Goal: Information Seeking & Learning: Learn about a topic

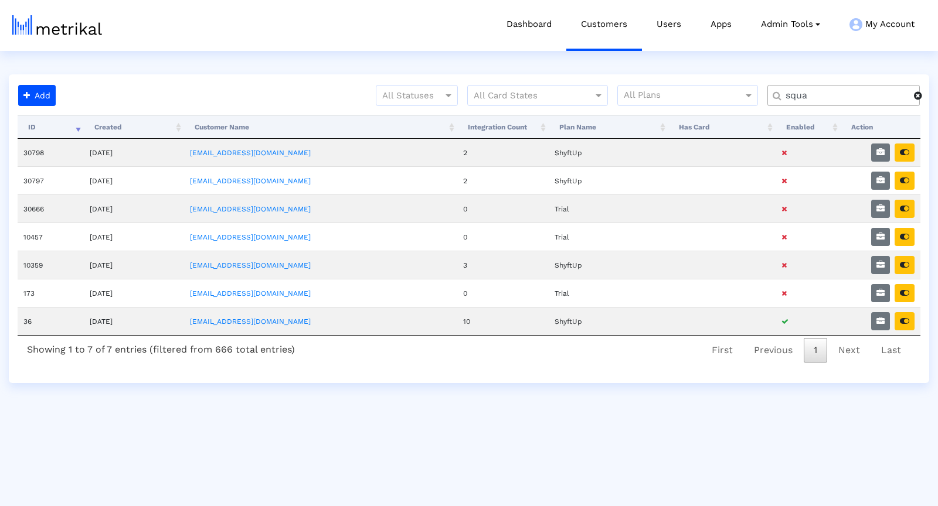
click at [793, 94] on input "squa" at bounding box center [845, 96] width 137 height 12
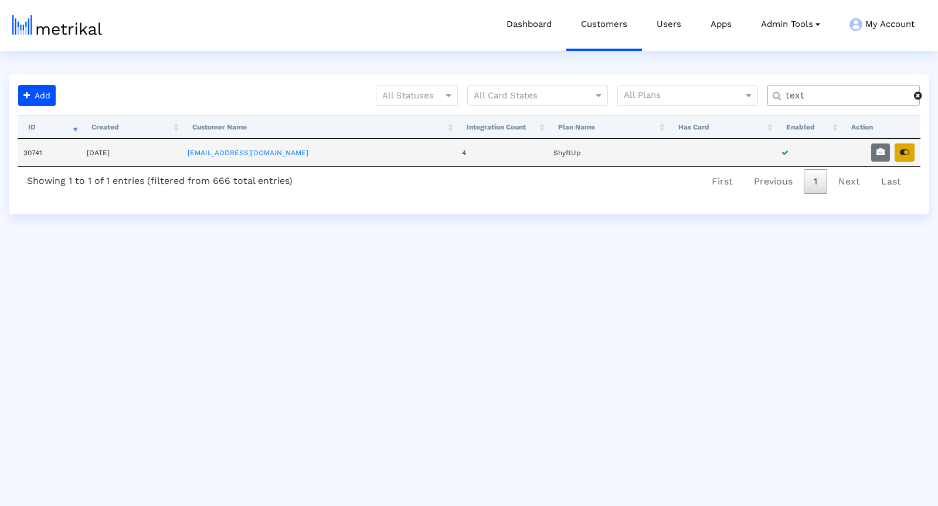
type input "text"
click at [903, 155] on button "button" at bounding box center [904, 153] width 20 height 18
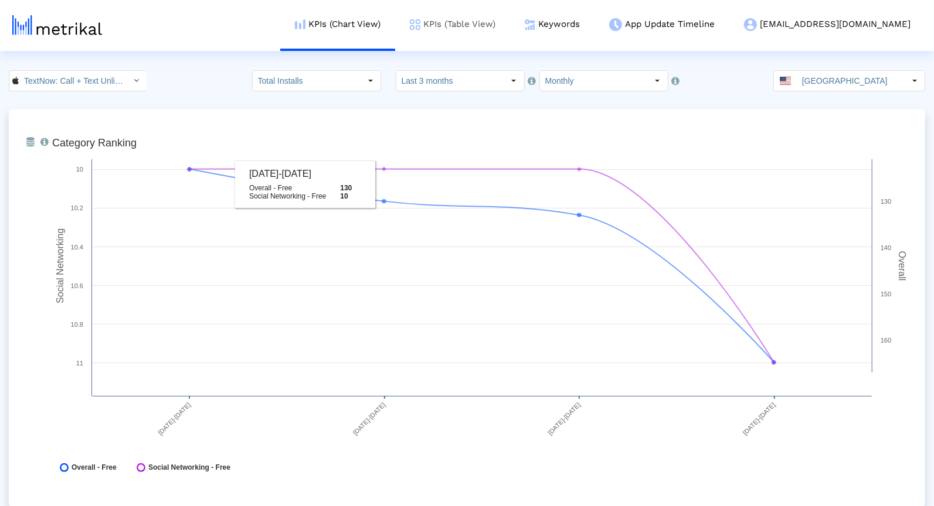
click at [505, 36] on link "KPIs (Table View)" at bounding box center [452, 24] width 115 height 49
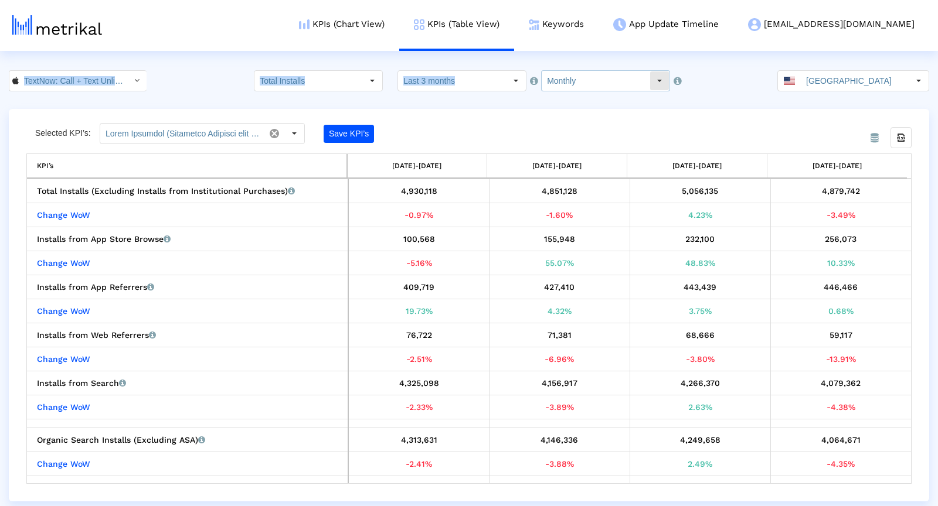
click at [566, 70] on html "KPIs (Chart View) KPIs (Table View) Keywords App Update Timeline textnow@shyftu…" at bounding box center [469, 251] width 938 height 502
drag, startPoint x: 566, startPoint y: 80, endPoint x: 566, endPoint y: 73, distance: 6.4
click at [566, 80] on input "Monthly" at bounding box center [596, 81] width 108 height 20
click at [495, 84] on input "Last 3 months" at bounding box center [452, 81] width 108 height 20
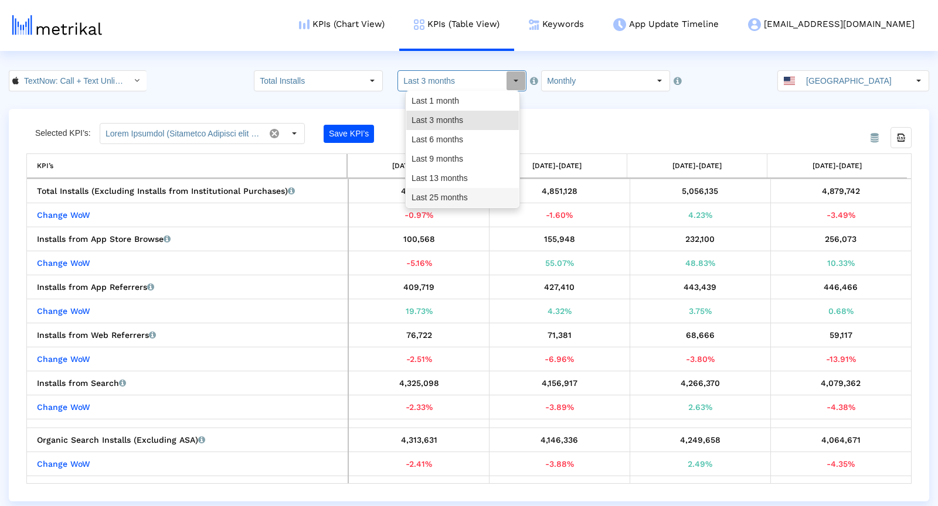
click at [461, 194] on div "Last 25 months" at bounding box center [462, 197] width 113 height 19
type input "Last 25 months"
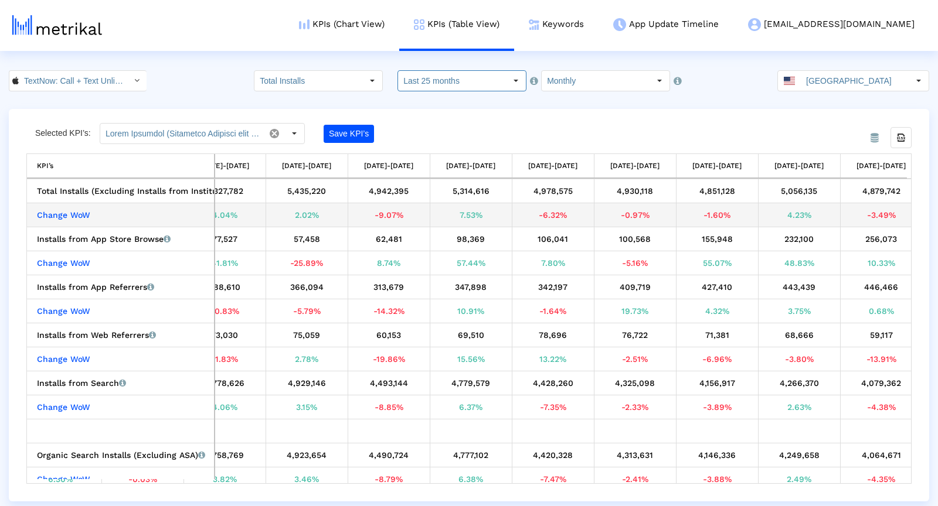
scroll to position [0, 622]
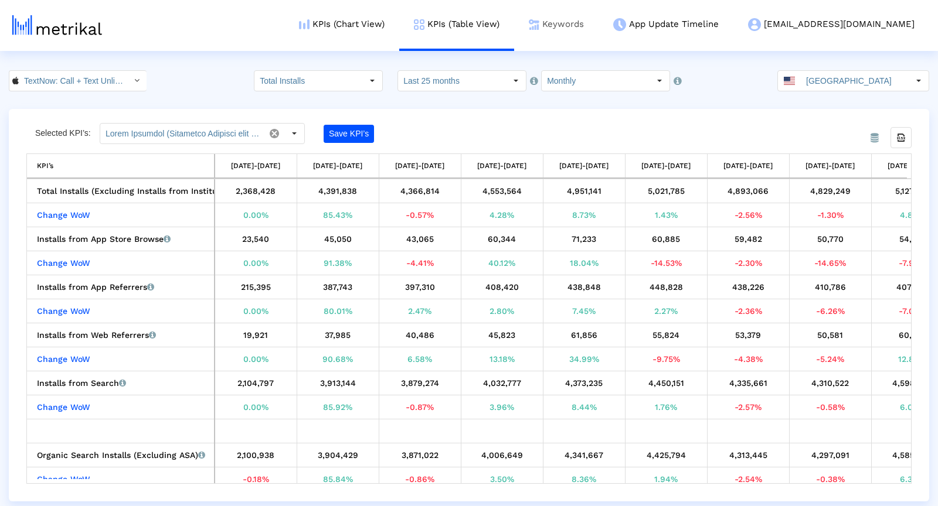
click at [598, 35] on link "Keywords" at bounding box center [556, 24] width 84 height 49
click at [598, 22] on link "Keywords" at bounding box center [556, 24] width 84 height 49
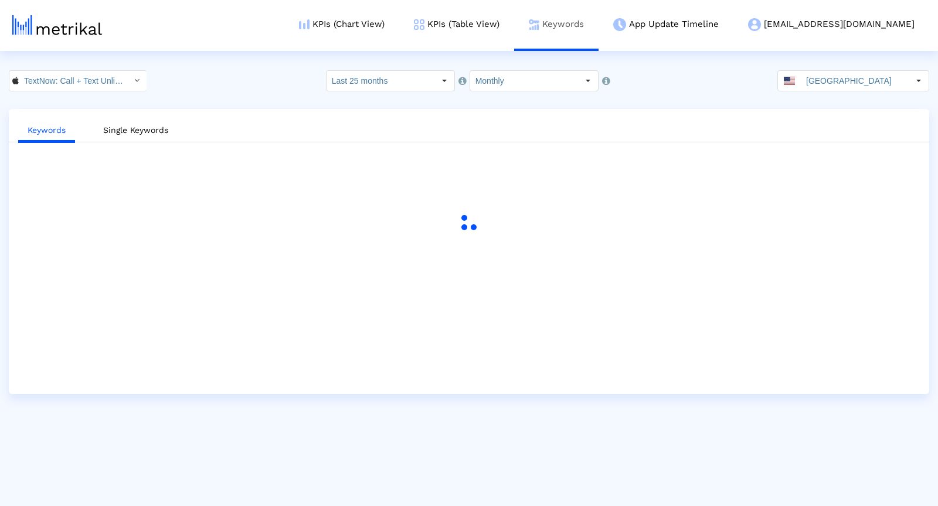
click at [598, 19] on link "Keywords" at bounding box center [556, 24] width 84 height 49
click at [442, 82] on div "Select" at bounding box center [444, 81] width 19 height 19
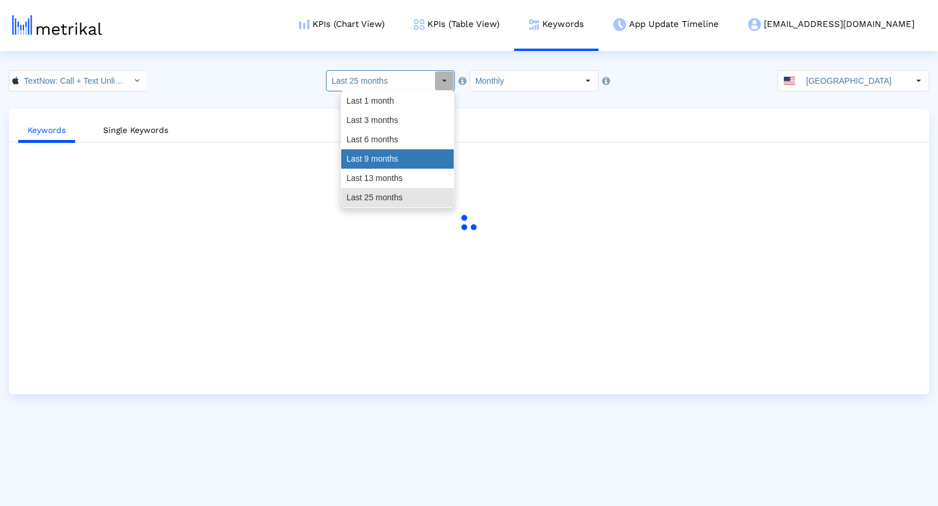
click at [388, 161] on div "Last 9 months" at bounding box center [397, 158] width 113 height 19
type input "Last 9 months"
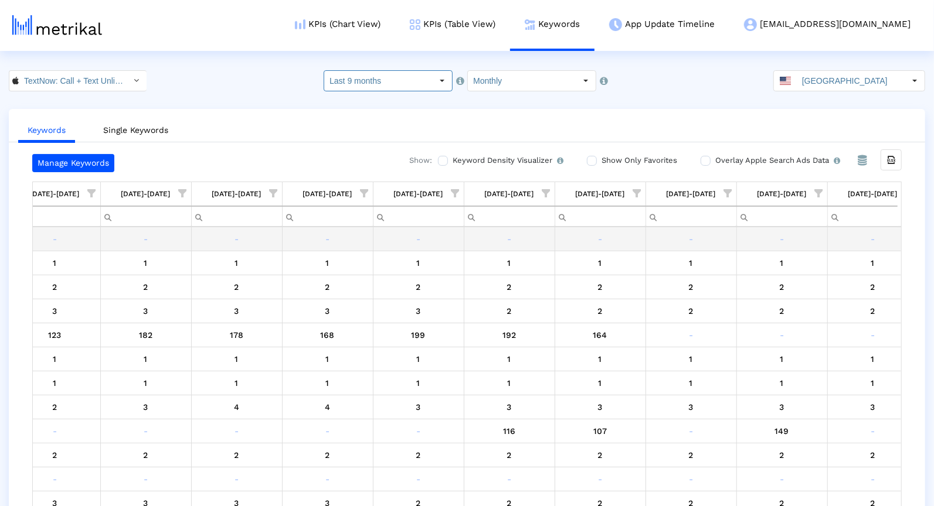
scroll to position [0, 526]
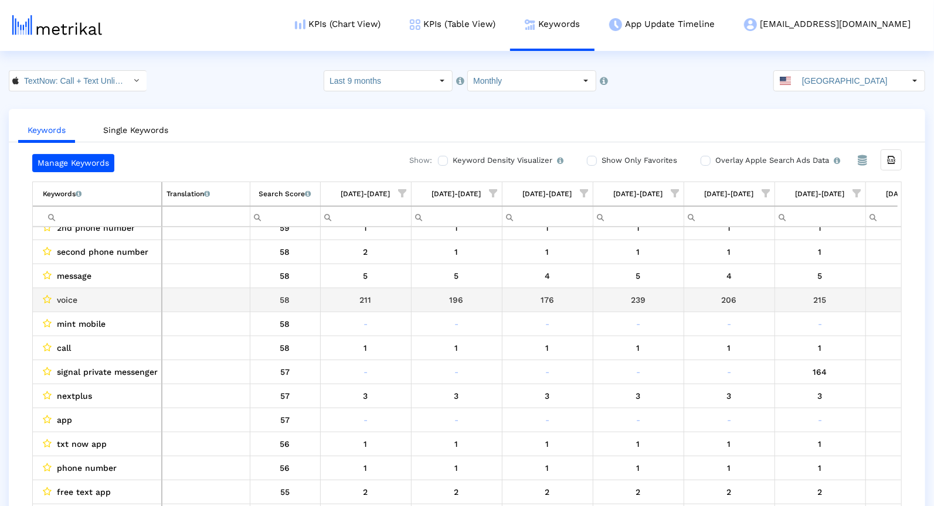
scroll to position [379, 0]
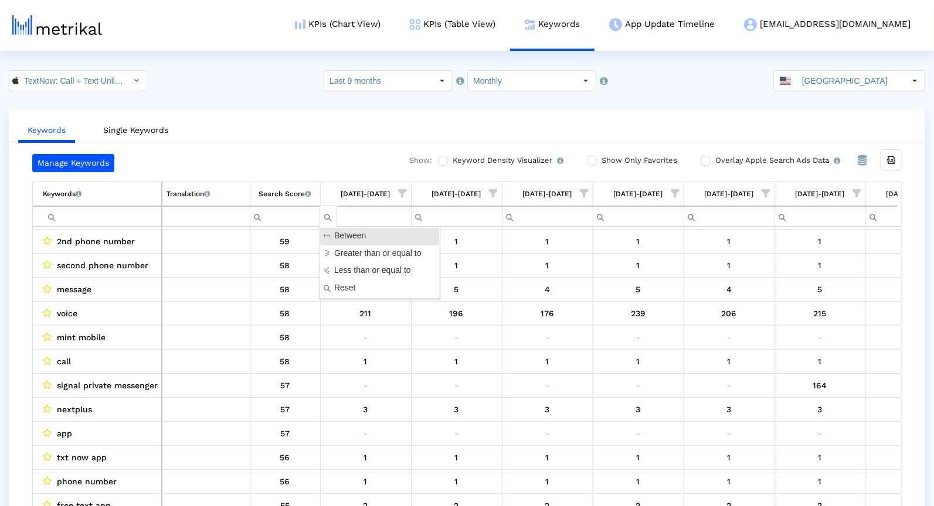
click at [325, 213] on div "Filter cell" at bounding box center [328, 217] width 18 height 23
click at [342, 242] on span "Between" at bounding box center [351, 236] width 60 height 14
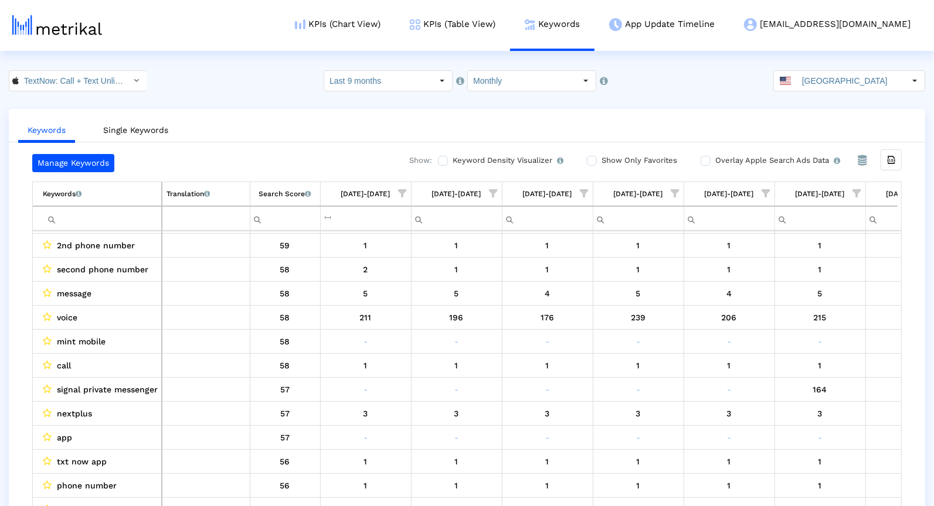
click at [324, 133] on ul "Keywords Single Keywords" at bounding box center [467, 129] width 916 height 28
click at [256, 220] on div "Filter cell" at bounding box center [258, 219] width 18 height 23
click at [270, 145] on div "Keywords Single Keywords Manage Keywords Show: Keyword Density Visualizer Turn …" at bounding box center [467, 319] width 916 height 421
click at [675, 193] on span "Show filter options for column '03/01/25-03/31/25'" at bounding box center [675, 193] width 8 height 8
click at [610, 276] on div "Is One" at bounding box center [618, 275] width 105 height 23
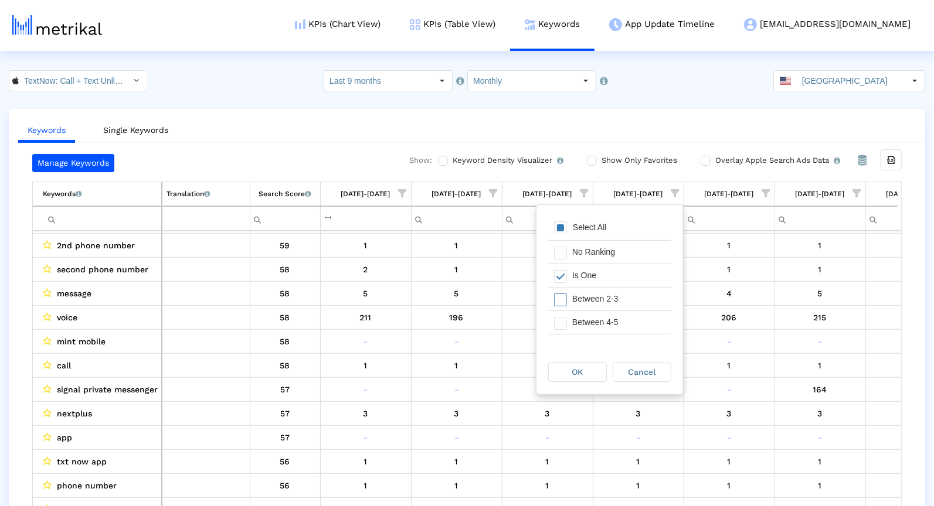
click at [601, 306] on div "Between 2-3" at bounding box center [618, 299] width 105 height 23
click at [601, 324] on div "Between 4-5" at bounding box center [618, 322] width 105 height 23
click at [584, 367] on div "OK" at bounding box center [577, 372] width 57 height 18
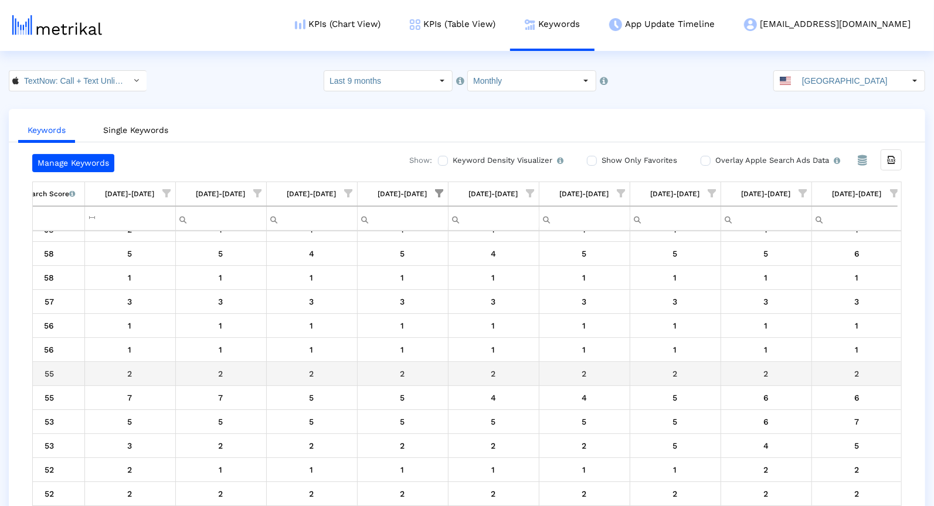
scroll to position [0, 0]
